Goal: Task Accomplishment & Management: Manage account settings

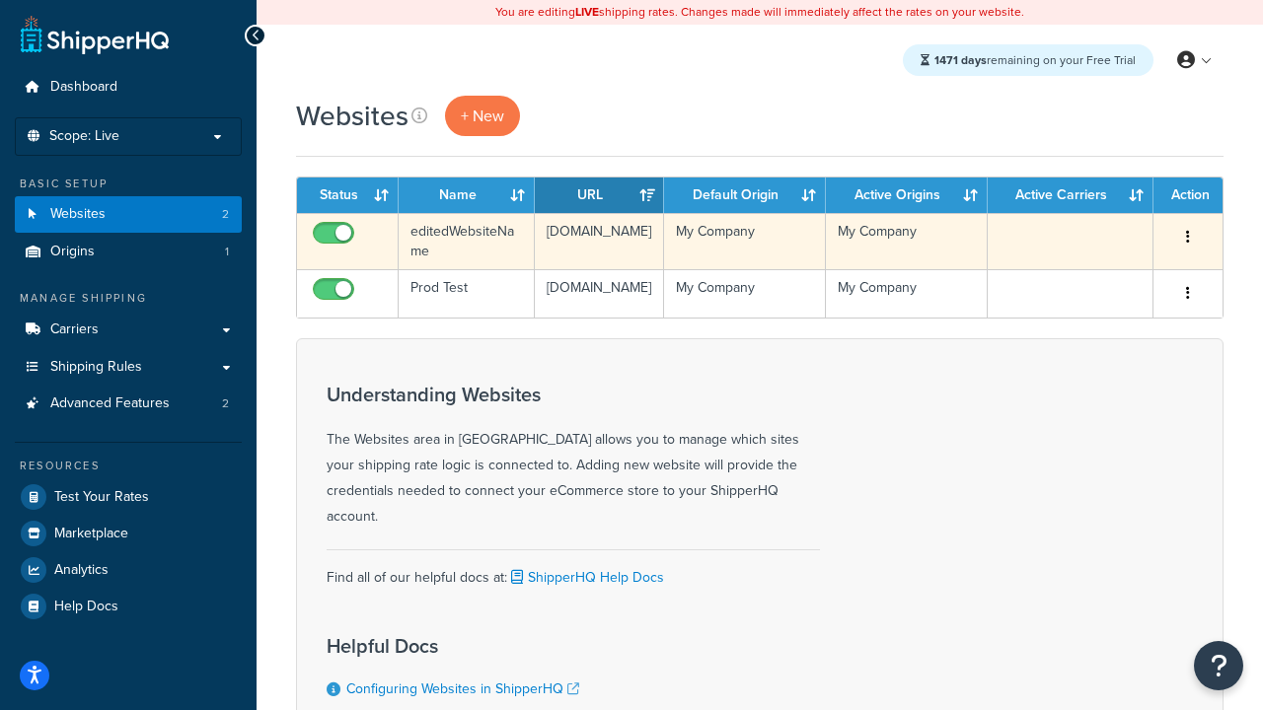
click at [1188, 238] on icon "button" at bounding box center [1188, 237] width 4 height 14
click at [0, 0] on link "Delete" at bounding box center [0, 0] width 0 height 0
